Goal: Navigation & Orientation: Find specific page/section

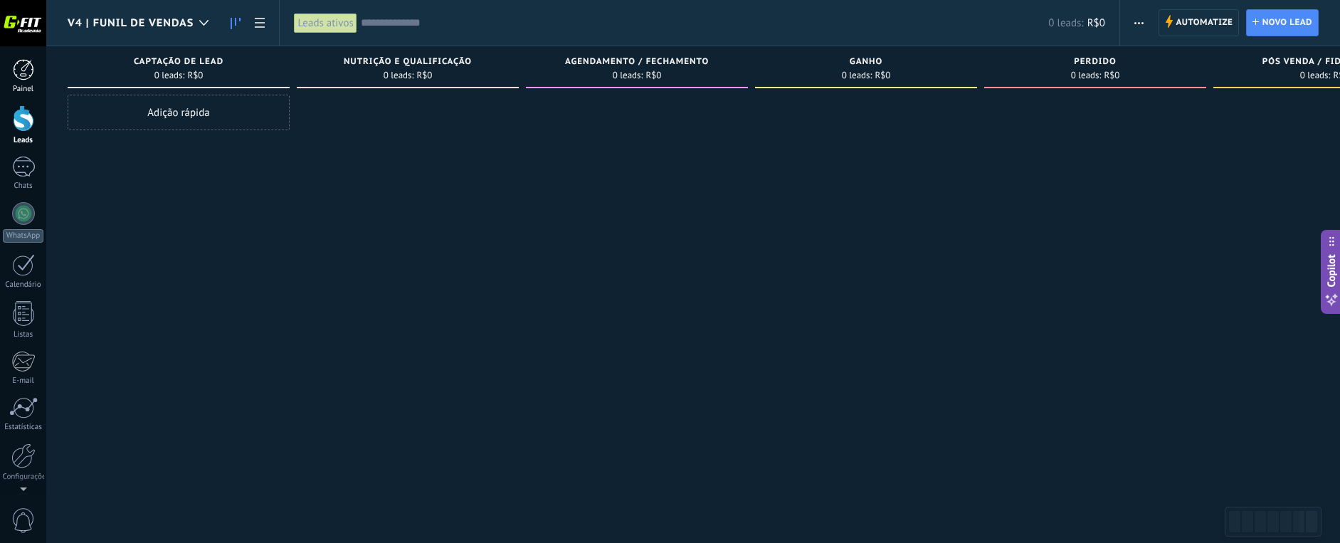
click at [23, 73] on div at bounding box center [23, 69] width 21 height 21
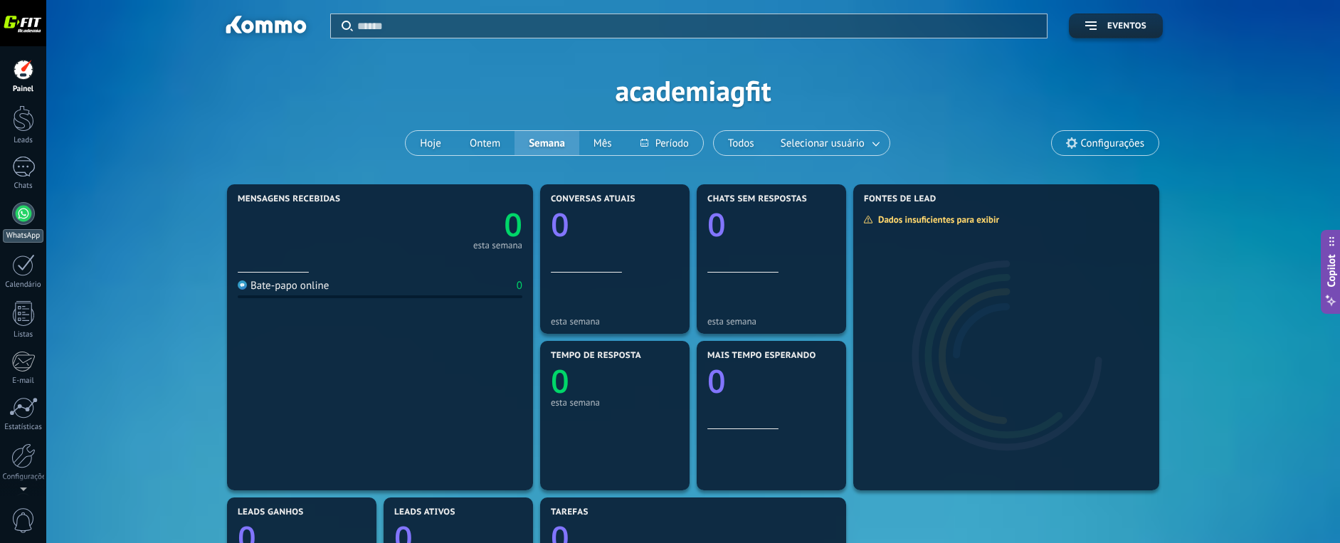
click at [26, 217] on div at bounding box center [23, 213] width 23 height 23
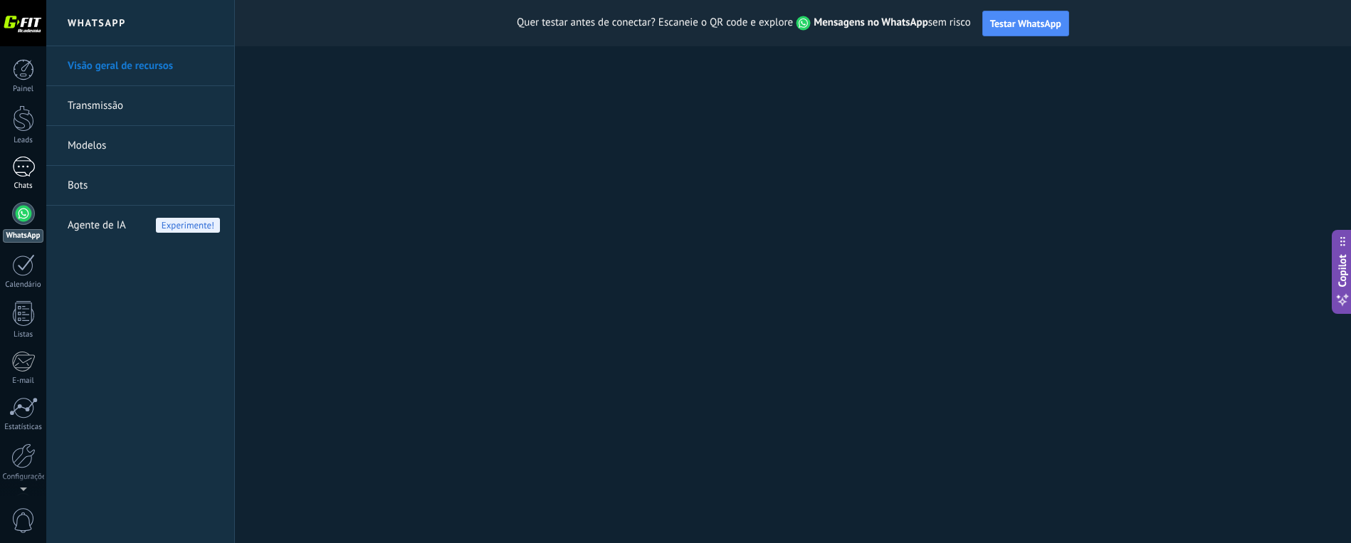
click at [24, 167] on div at bounding box center [23, 167] width 23 height 21
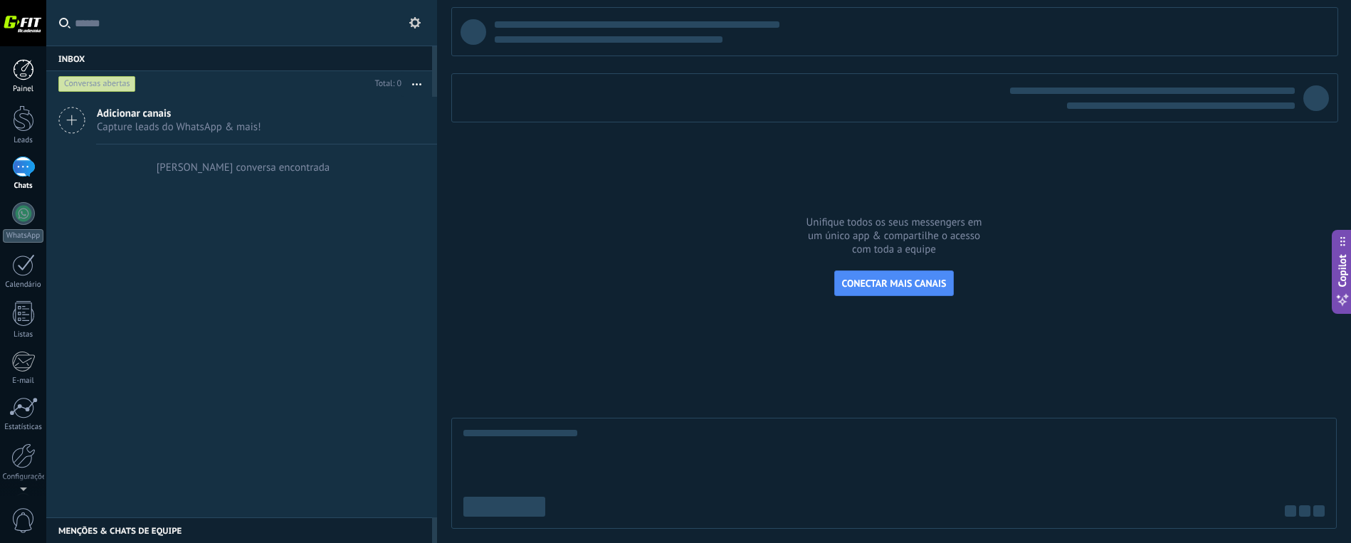
click at [28, 68] on div at bounding box center [23, 69] width 21 height 21
